Goal: Information Seeking & Learning: Learn about a topic

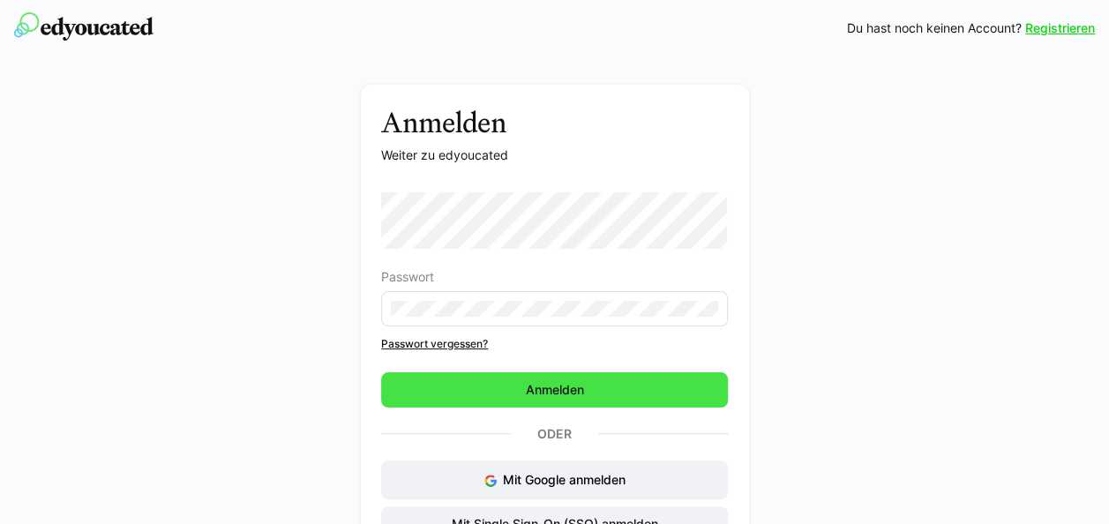
click at [518, 385] on span "Anmelden" at bounding box center [554, 389] width 347 height 35
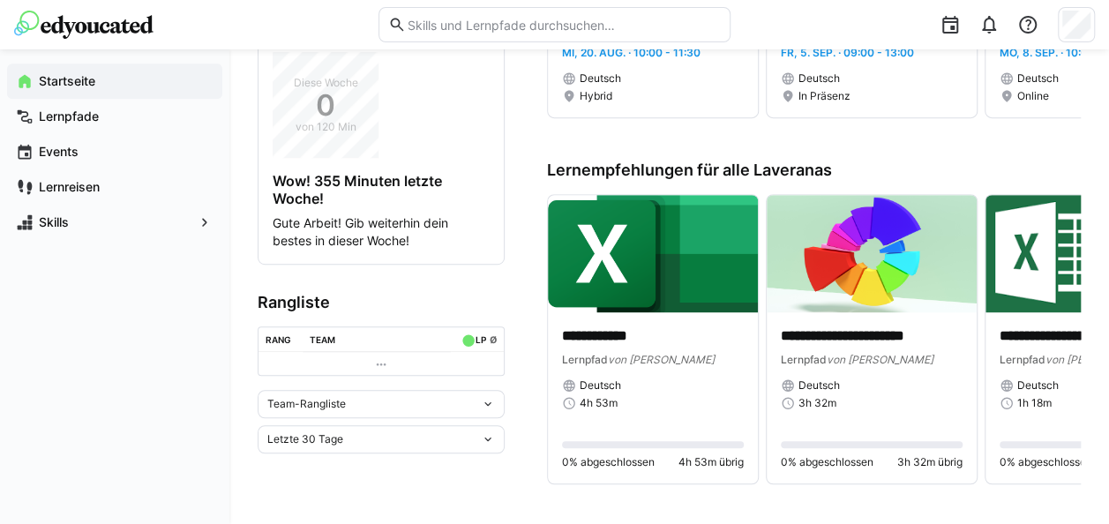
scroll to position [441, 0]
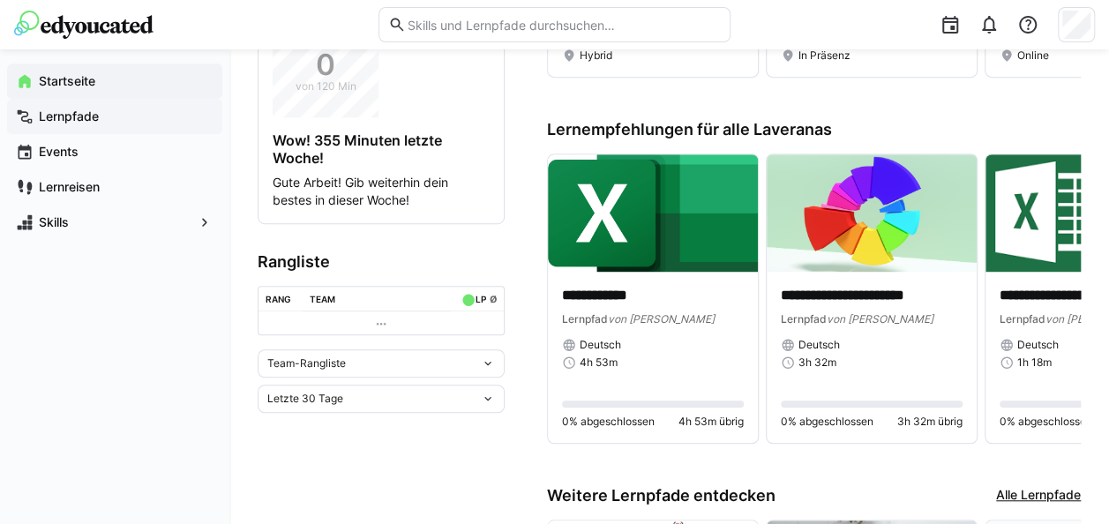
click at [0, 0] on app-navigation-label "Lernpfade" at bounding box center [0, 0] width 0 height 0
click at [106, 120] on span "Lernpfade" at bounding box center [124, 117] width 177 height 18
click at [0, 0] on app-navigation-label "Lernpfade" at bounding box center [0, 0] width 0 height 0
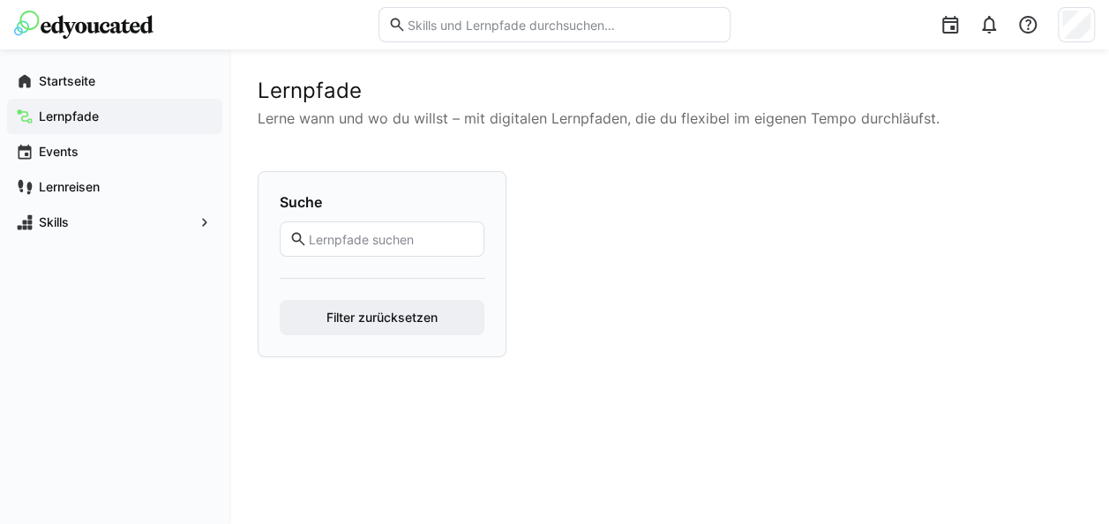
click at [0, 0] on app-navigation-label "Lernpfade" at bounding box center [0, 0] width 0 height 0
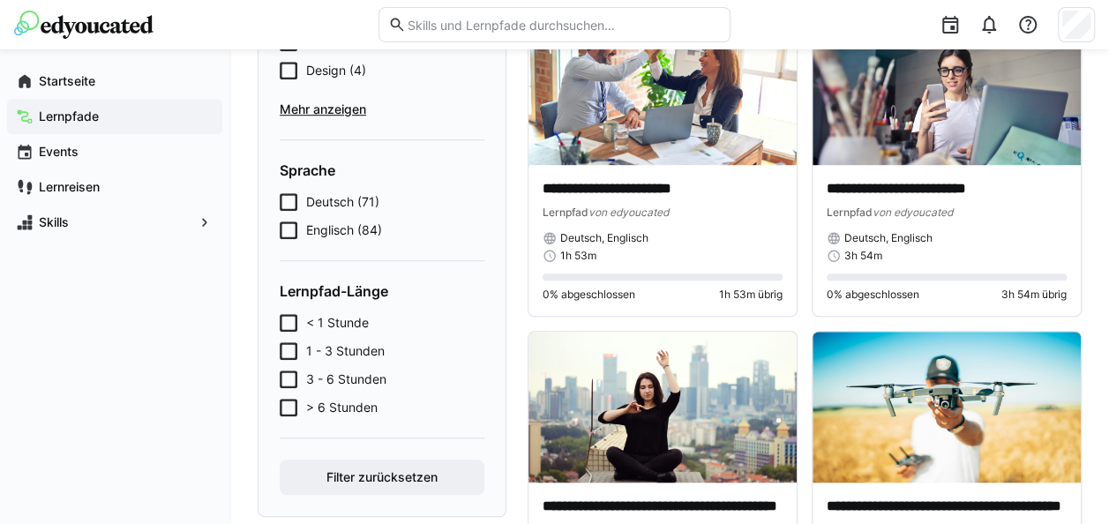
scroll to position [529, 0]
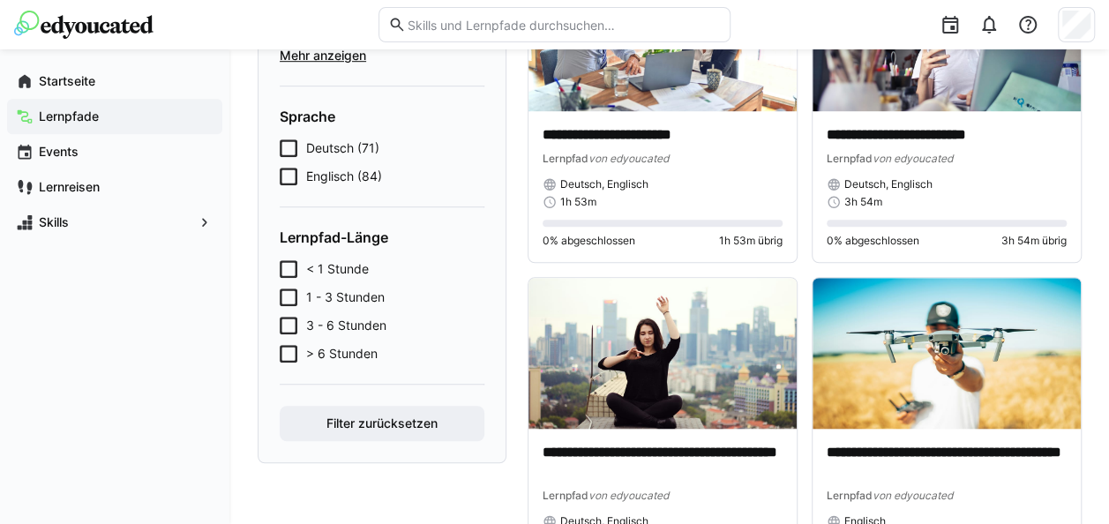
click at [315, 275] on span "< 1 Stunde" at bounding box center [337, 269] width 63 height 18
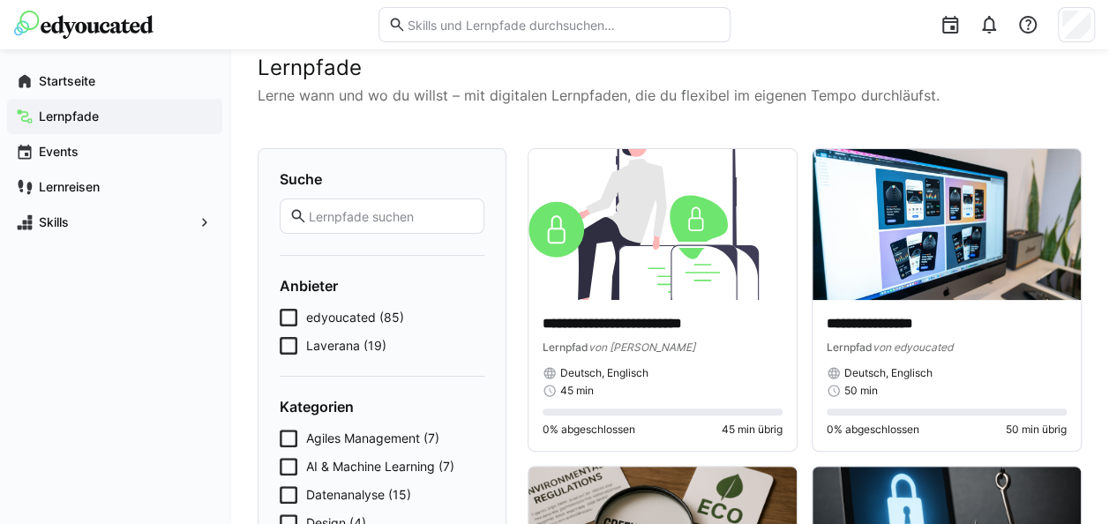
scroll to position [0, 0]
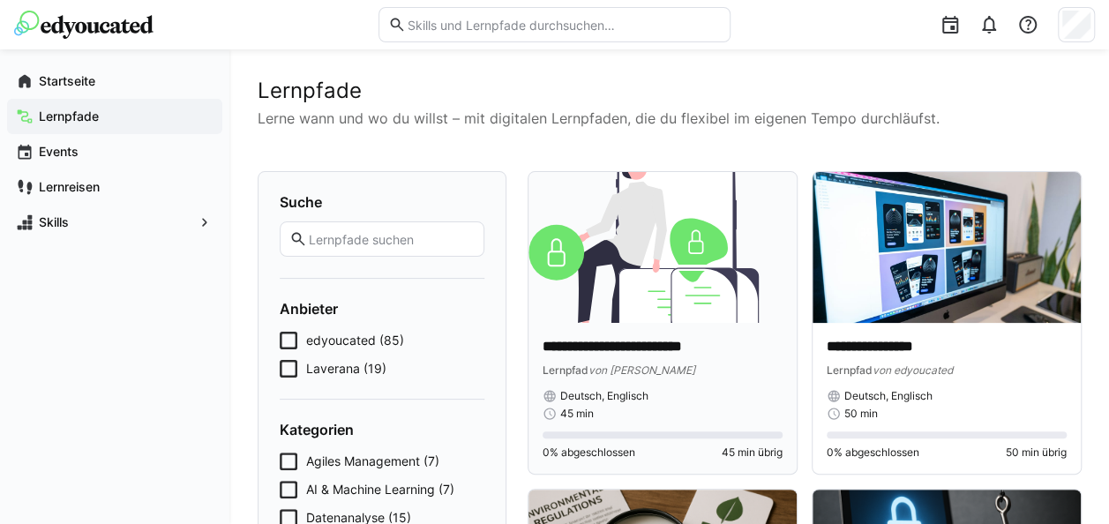
click at [690, 369] on div "Lernpfad von Laverana" at bounding box center [663, 370] width 240 height 18
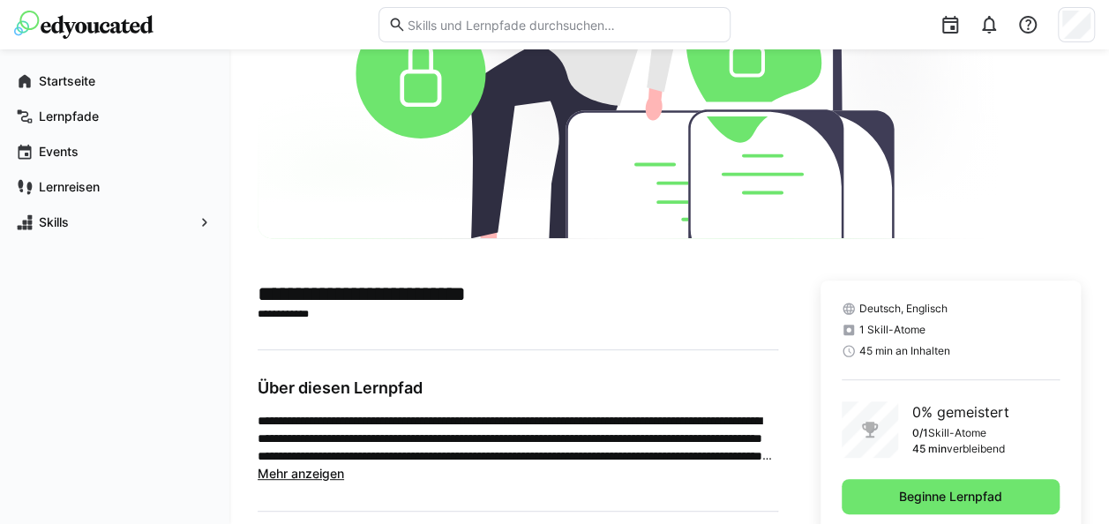
scroll to position [265, 0]
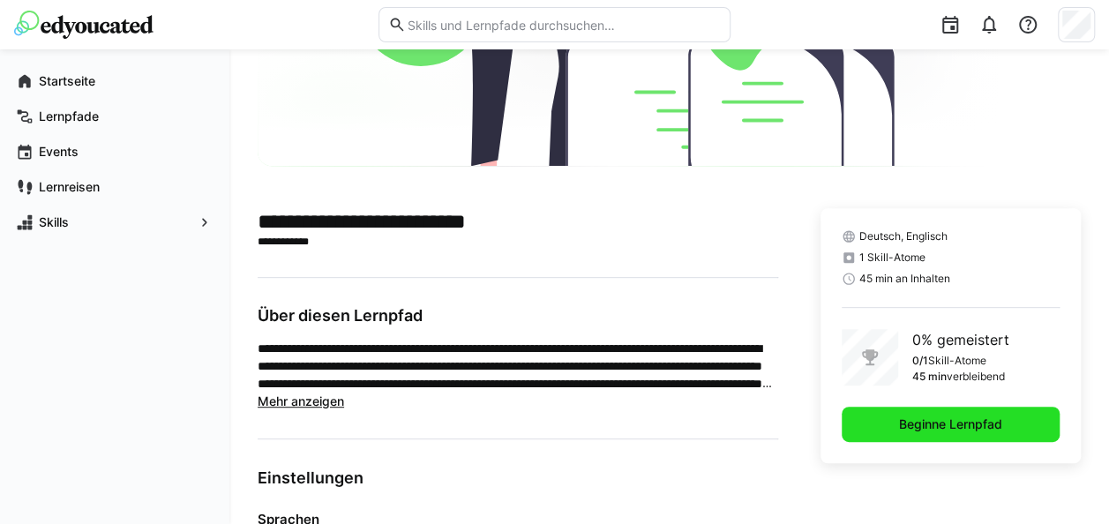
click at [890, 413] on span "Beginne Lernpfad" at bounding box center [951, 424] width 218 height 35
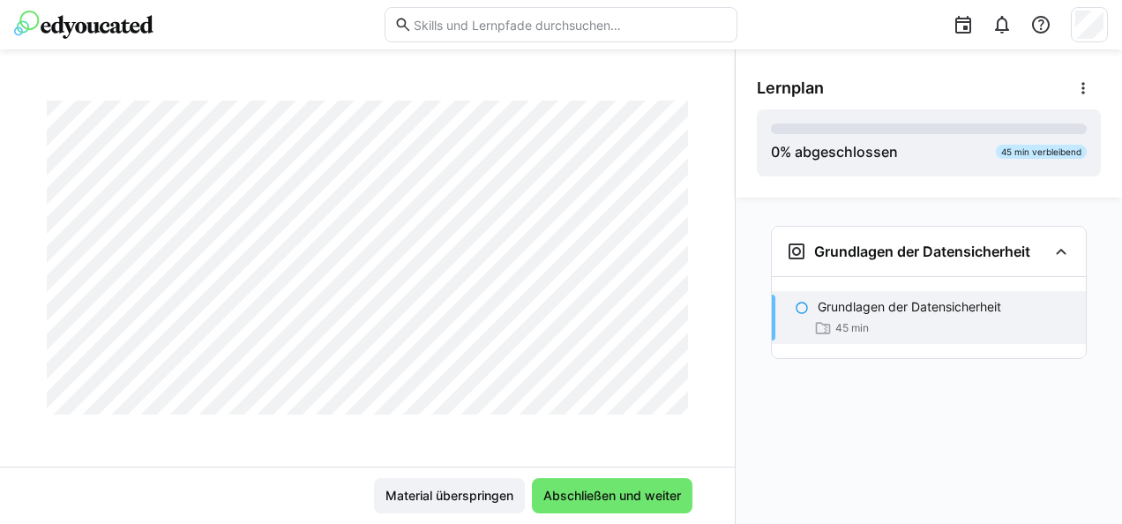
scroll to position [91, 0]
click at [594, 491] on span "Abschließen und weiter" at bounding box center [612, 496] width 143 height 18
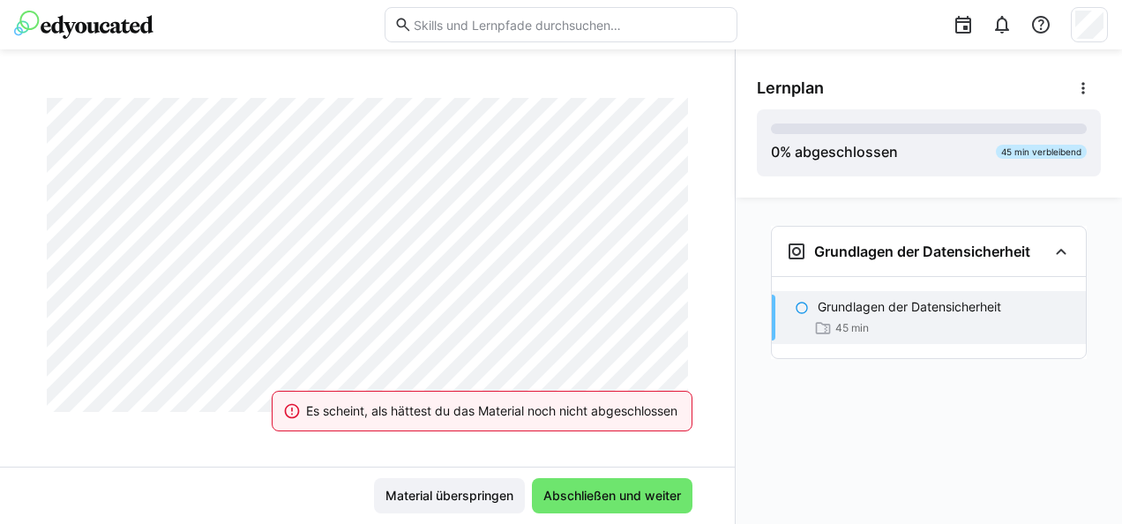
click at [805, 314] on div at bounding box center [802, 307] width 14 height 18
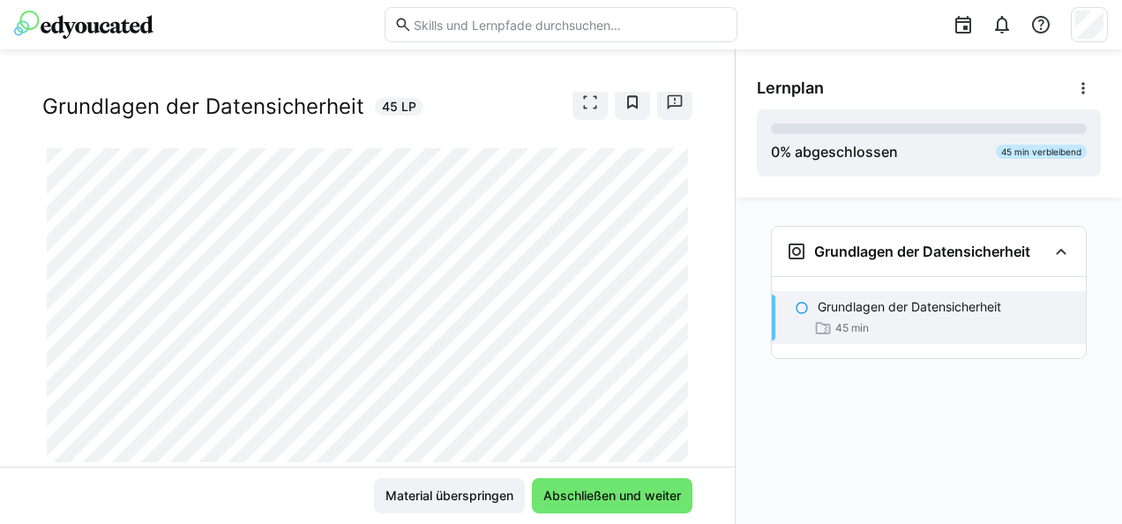
scroll to position [0, 0]
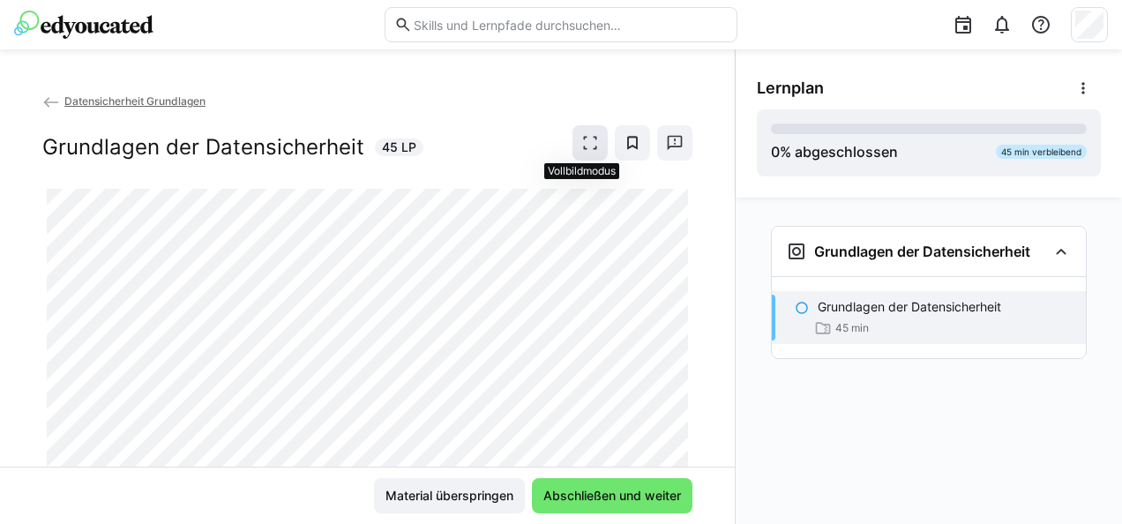
click at [573, 136] on span at bounding box center [590, 142] width 35 height 35
